Goal: Transaction & Acquisition: Purchase product/service

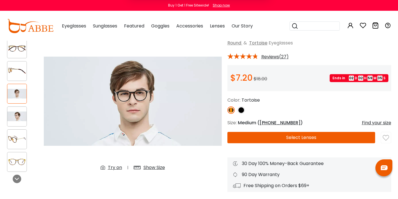
click at [84, 26] on div "Subscribe to our notifications for the latest news and updates. You can disable…" at bounding box center [199, 25] width 398 height 50
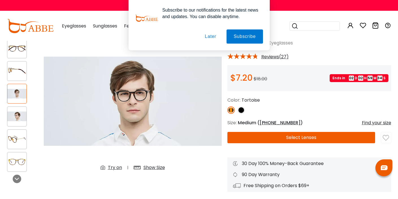
click at [79, 26] on div "Subscribe to our notifications for the latest news and updates. You can disable…" at bounding box center [199, 25] width 398 height 50
click at [211, 35] on button "Later" at bounding box center [210, 36] width 25 height 14
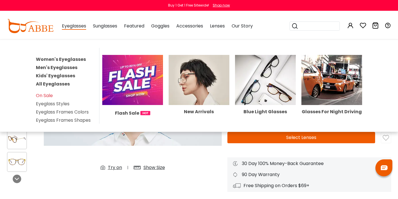
click at [70, 27] on span "Eyeglasses" at bounding box center [74, 26] width 24 height 7
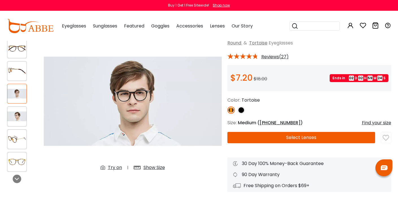
click at [74, 26] on span "Eyeglasses" at bounding box center [74, 26] width 24 height 7
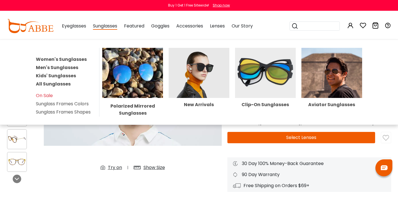
click at [77, 59] on link "Women's Sunglasses" at bounding box center [61, 59] width 51 height 7
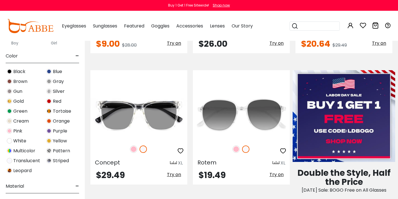
scroll to position [124, 0]
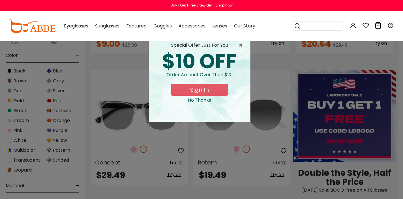
type input "**********"
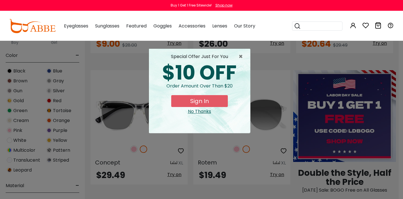
click at [59, 131] on div "× special offer just for you $10 OFF Order amount over than $20 Sign In No Than…" at bounding box center [201, 99] width 403 height 199
click at [199, 113] on div "No Thanks" at bounding box center [199, 111] width 92 height 7
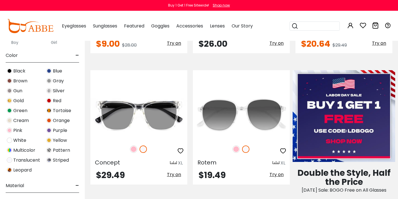
click at [57, 130] on span "Purple" at bounding box center [60, 130] width 14 height 7
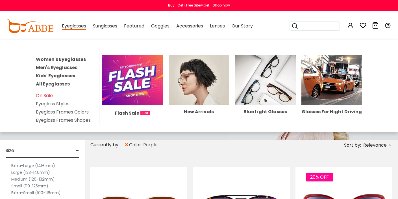
type input "**********"
click at [65, 68] on link "Men's Eyeglasses" at bounding box center [57, 67] width 42 height 7
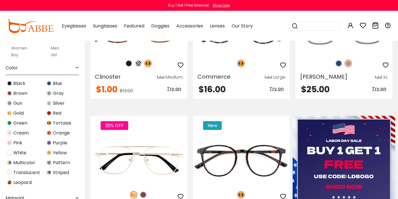
scroll to position [112, 0]
type input "**********"
click at [59, 141] on span "Purple" at bounding box center [60, 142] width 14 height 7
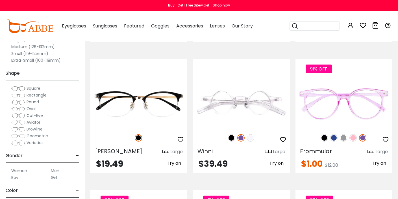
scroll to position [773, 0]
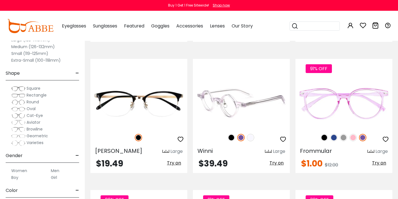
type input "**********"
click at [230, 138] on img at bounding box center [231, 137] width 7 height 7
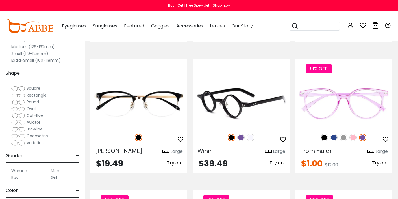
click at [241, 137] on img at bounding box center [241, 137] width 7 height 7
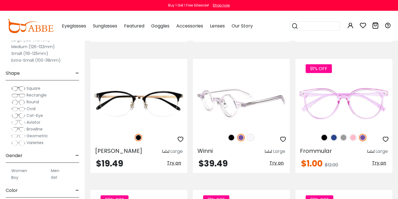
click at [251, 138] on img at bounding box center [250, 137] width 7 height 7
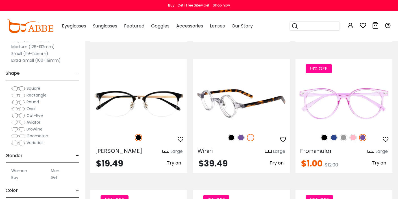
click at [241, 137] on img at bounding box center [241, 137] width 7 height 7
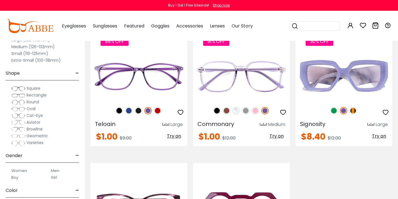
scroll to position [926, 0]
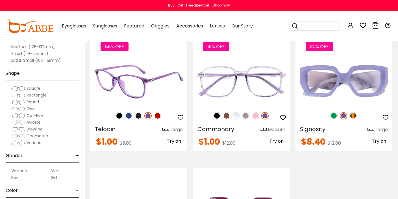
click at [140, 87] on img at bounding box center [138, 81] width 97 height 49
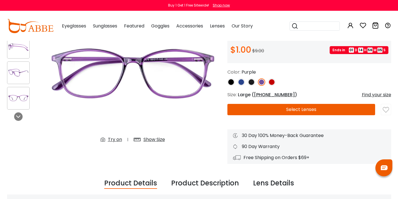
scroll to position [65, 0]
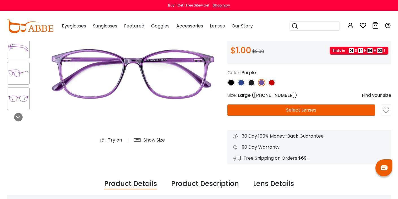
type input "**********"
click at [155, 140] on div "Show Size" at bounding box center [154, 140] width 21 height 7
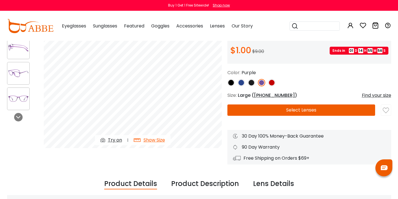
click at [304, 108] on button "Select Lenses" at bounding box center [302, 109] width 148 height 11
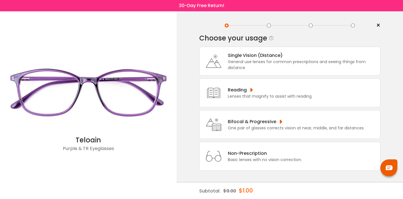
scroll to position [12, 0]
click at [276, 119] on div "Bifocal & Progressive" at bounding box center [296, 121] width 137 height 7
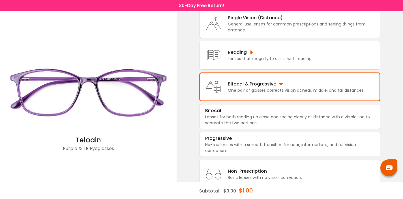
scroll to position [48, 0]
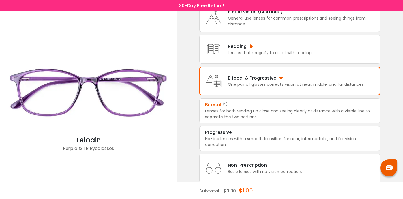
click at [276, 116] on div "Lenses for both reading up close and seeing clearly at distance with a visible …" at bounding box center [289, 114] width 169 height 12
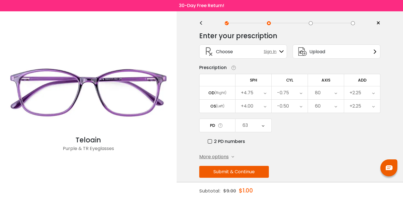
scroll to position [0, 0]
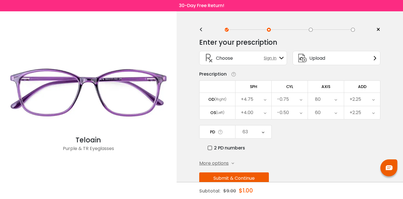
click at [378, 28] on span "×" at bounding box center [378, 29] width 4 height 8
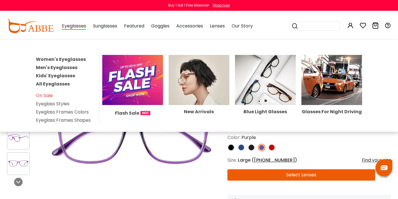
type input "**********"
click at [79, 25] on span "Eyeglasses" at bounding box center [74, 26] width 24 height 7
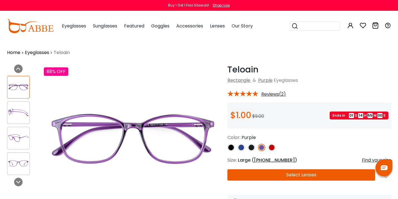
click at [77, 26] on span "Eyeglasses" at bounding box center [74, 26] width 24 height 7
click at [37, 52] on link "Eyeglasses" at bounding box center [37, 52] width 24 height 7
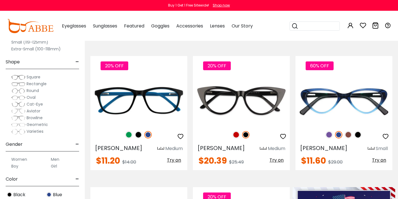
scroll to position [115, 0]
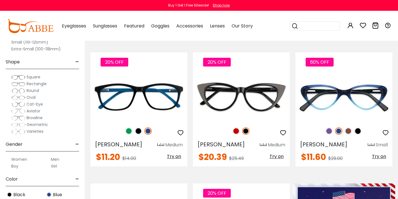
type input "**********"
click at [29, 97] on span "Oval" at bounding box center [31, 97] width 9 height 6
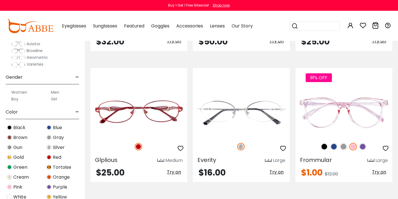
scroll to position [1027, 0]
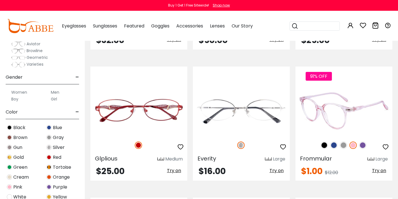
type input "**********"
click at [363, 145] on img at bounding box center [362, 144] width 7 height 7
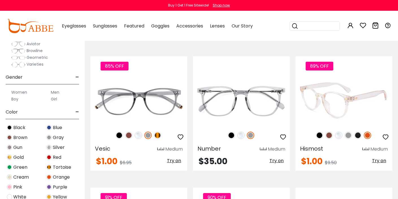
scroll to position [1169, 0]
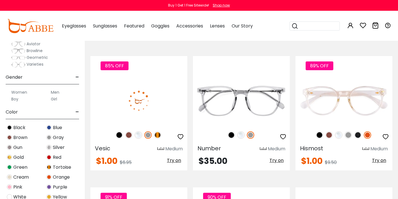
click at [157, 133] on img at bounding box center [157, 134] width 7 height 7
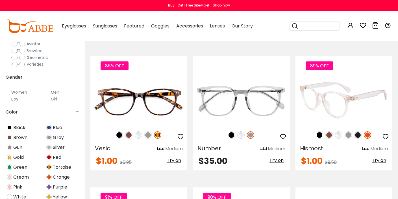
click at [329, 135] on img at bounding box center [329, 134] width 7 height 7
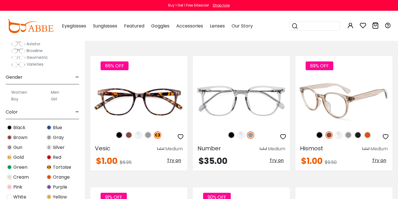
click at [319, 135] on img at bounding box center [319, 134] width 7 height 7
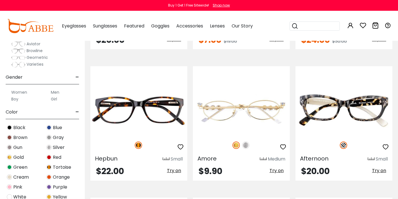
scroll to position [2469, 0]
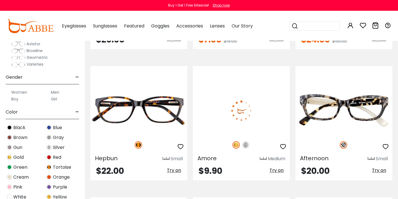
click at [247, 146] on img at bounding box center [245, 144] width 7 height 7
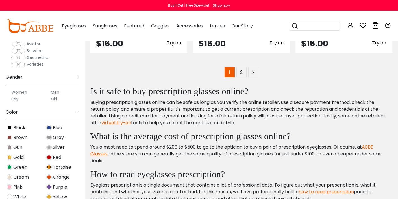
scroll to position [2728, 0]
click at [61, 188] on span "Purple" at bounding box center [60, 187] width 14 height 7
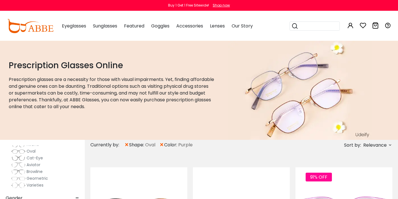
scroll to position [104, 0]
type input "**********"
click at [32, 148] on span "Round" at bounding box center [33, 146] width 12 height 6
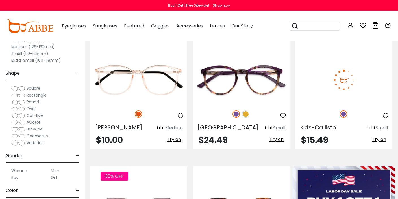
scroll to position [132, 0]
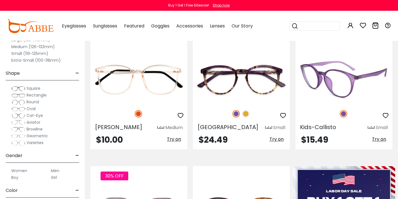
type input "**********"
click at [342, 70] on img at bounding box center [344, 79] width 97 height 49
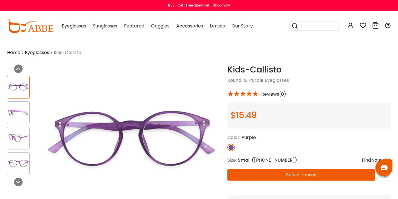
type input "**********"
click at [21, 135] on img at bounding box center [18, 137] width 22 height 11
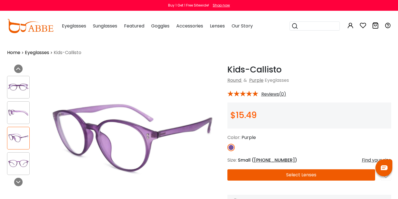
click at [19, 160] on img at bounding box center [18, 163] width 22 height 11
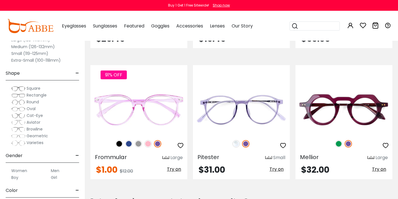
scroll to position [520, 0]
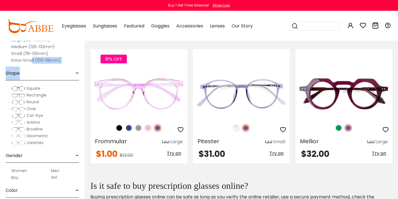
drag, startPoint x: 26, startPoint y: 76, endPoint x: 31, endPoint y: 59, distance: 17.8
click at [31, 59] on div "Clear All (3) Size - Extra-Large (141+mm) Large (133-140mm) Medium (126-132mm) …" at bounding box center [43, 98] width 74 height 202
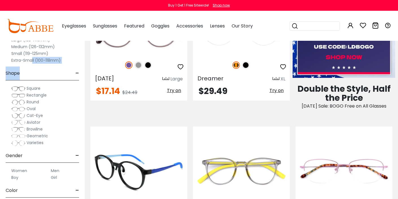
scroll to position [0, 0]
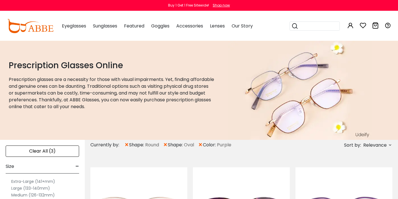
click at [37, 188] on label "Large (133-140mm)" at bounding box center [30, 188] width 39 height 7
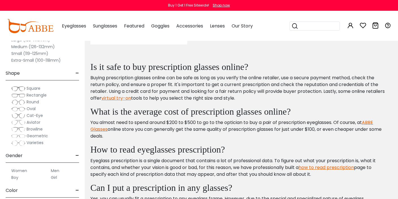
scroll to position [369, 0]
